Goal: Transaction & Acquisition: Purchase product/service

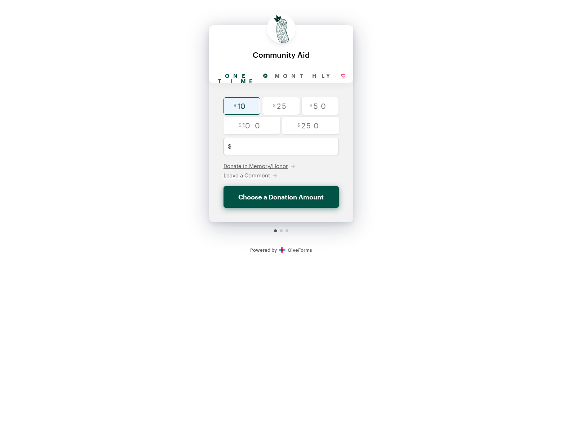
click at [246, 107] on input "radio" at bounding box center [241, 105] width 37 height 17
radio input "true"
type input "10"
checkbox input "false"
click at [283, 193] on button "Donate $10" at bounding box center [280, 197] width 115 height 22
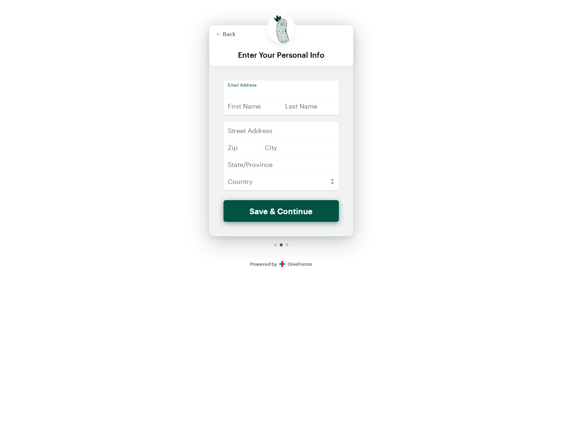
click at [249, 85] on input "email" at bounding box center [280, 88] width 115 height 17
type input "[EMAIL_ADDRESS][DOMAIN_NAME]"
type input "[PERSON_NAME]"
type input "Fast"
type input "[STREET_ADDRESS][PERSON_NAME]"
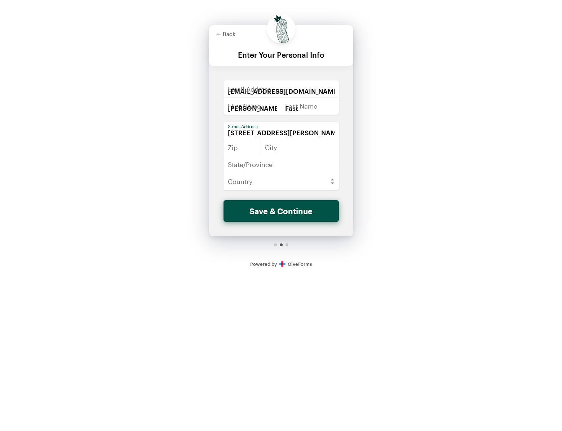
type input "94602"
type input "[GEOGRAPHIC_DATA]"
type input "CA"
select select "US"
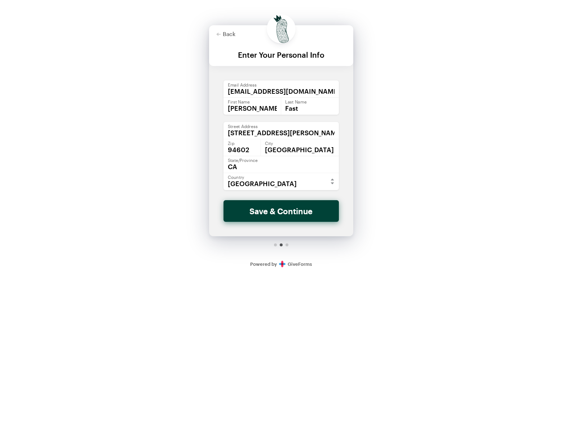
click at [286, 211] on button "Save & Continue" at bounding box center [280, 211] width 115 height 22
checkbox input "false"
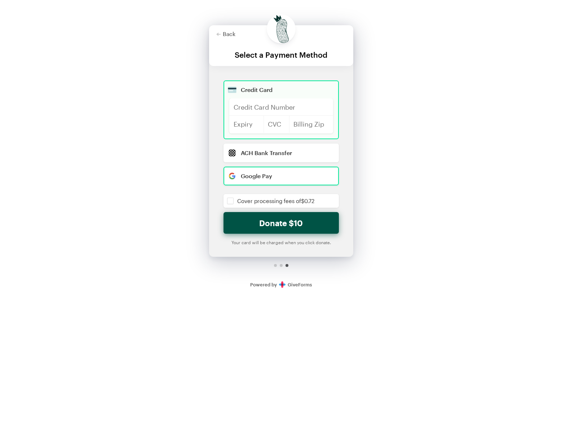
click at [264, 178] on input "radio" at bounding box center [280, 175] width 115 height 19
radio input "true"
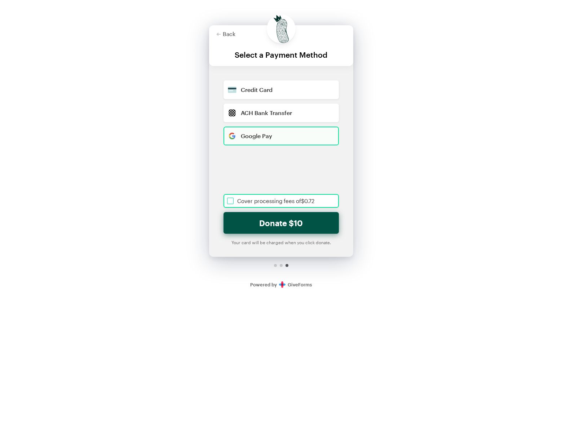
click at [229, 201] on input "checkbox" at bounding box center [280, 201] width 115 height 14
click at [266, 138] on div "Google Pay" at bounding box center [287, 136] width 92 height 6
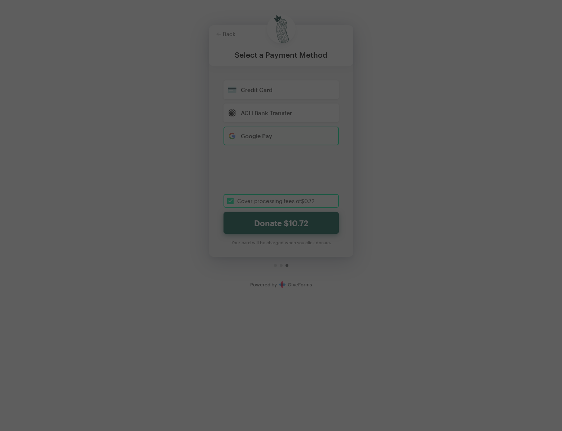
checkbox input "true"
